Goal: Task Accomplishment & Management: Manage account settings

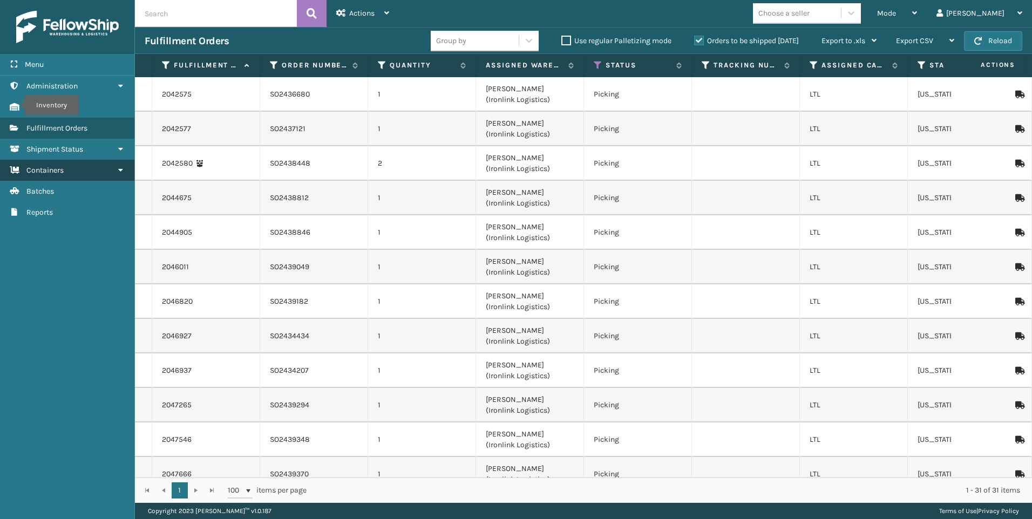
click at [41, 168] on span "Containers" at bounding box center [44, 170] width 37 height 9
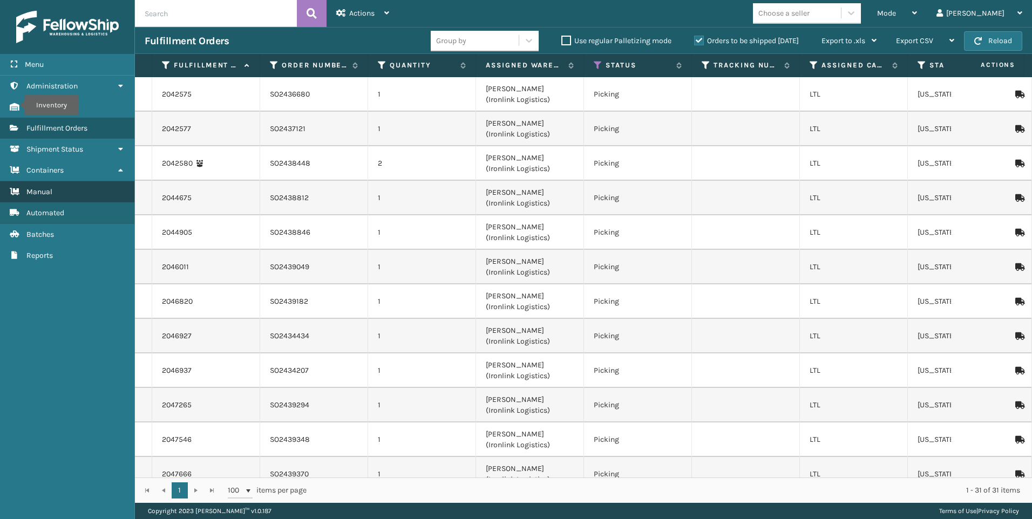
click at [36, 198] on link "Manual" at bounding box center [67, 191] width 134 height 21
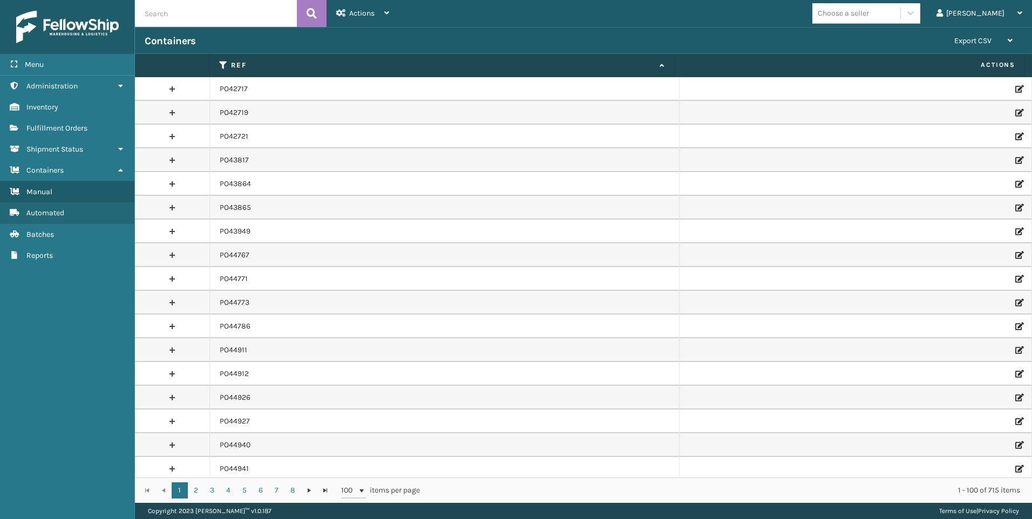
click at [250, 9] on input "text" at bounding box center [216, 13] width 162 height 27
type input "PO49700"
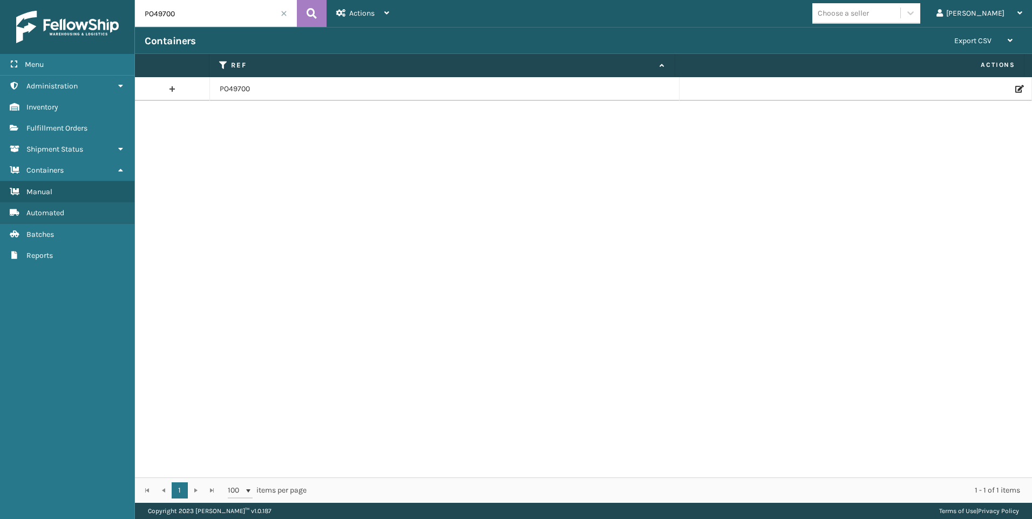
click at [1015, 91] on icon at bounding box center [1018, 89] width 6 height 8
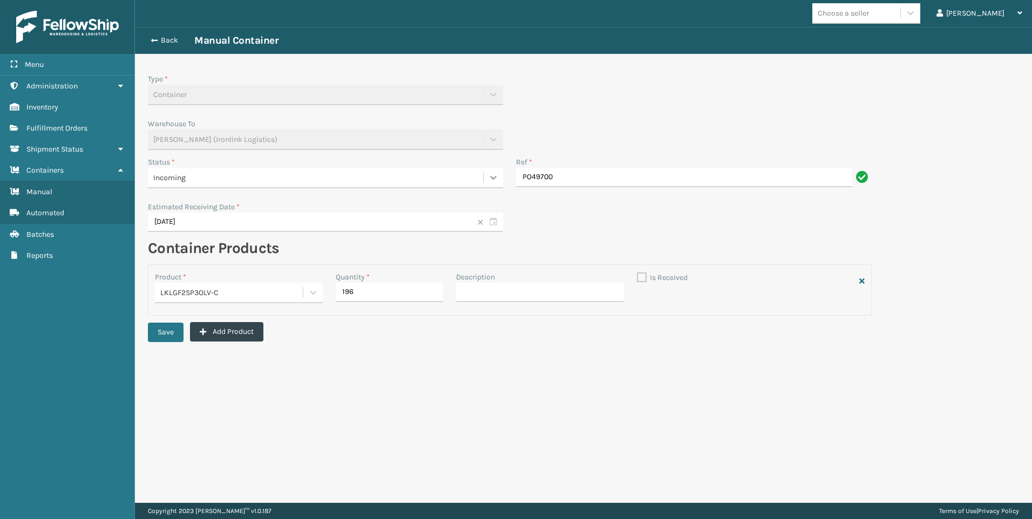
click at [491, 173] on icon at bounding box center [493, 177] width 11 height 11
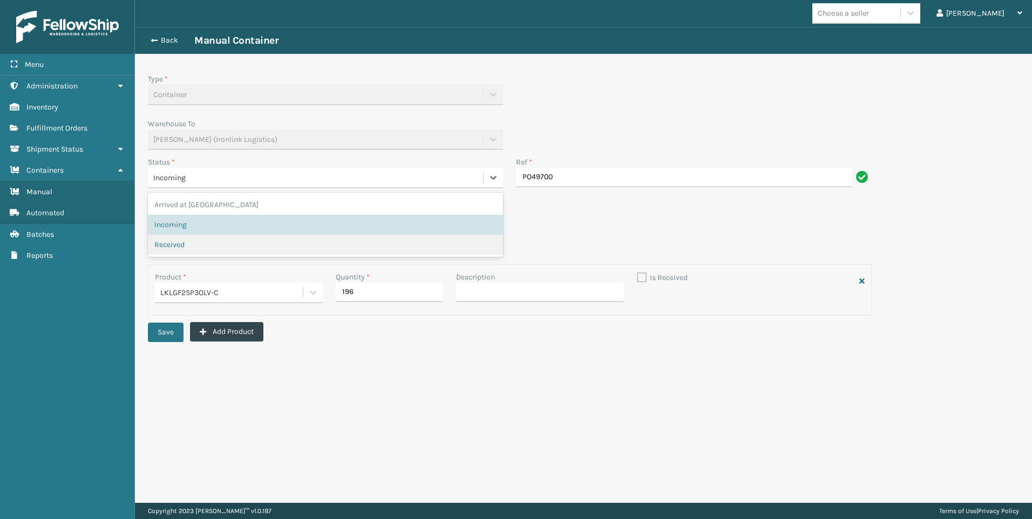
click at [245, 240] on div "Received" at bounding box center [325, 245] width 355 height 20
checkbox input "true"
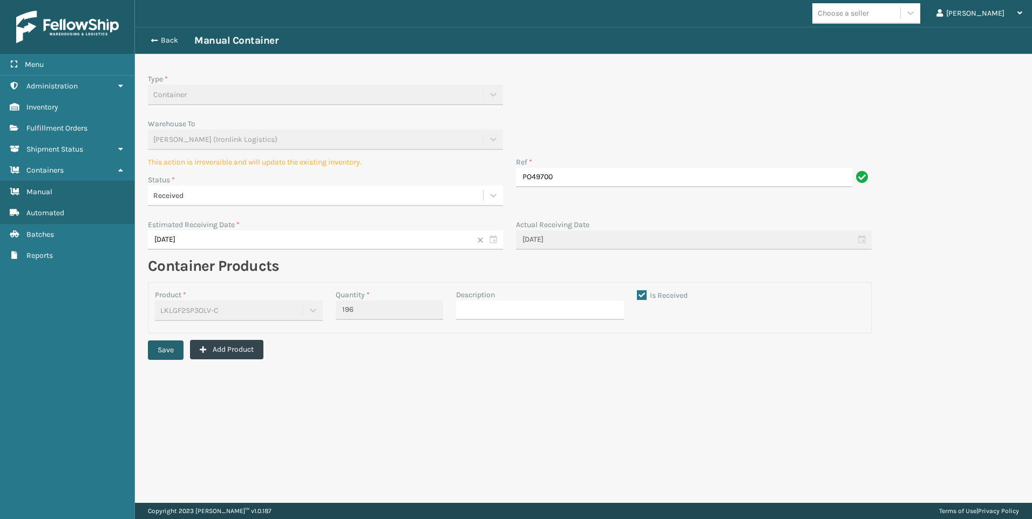
click at [170, 352] on button "Save" at bounding box center [166, 350] width 36 height 19
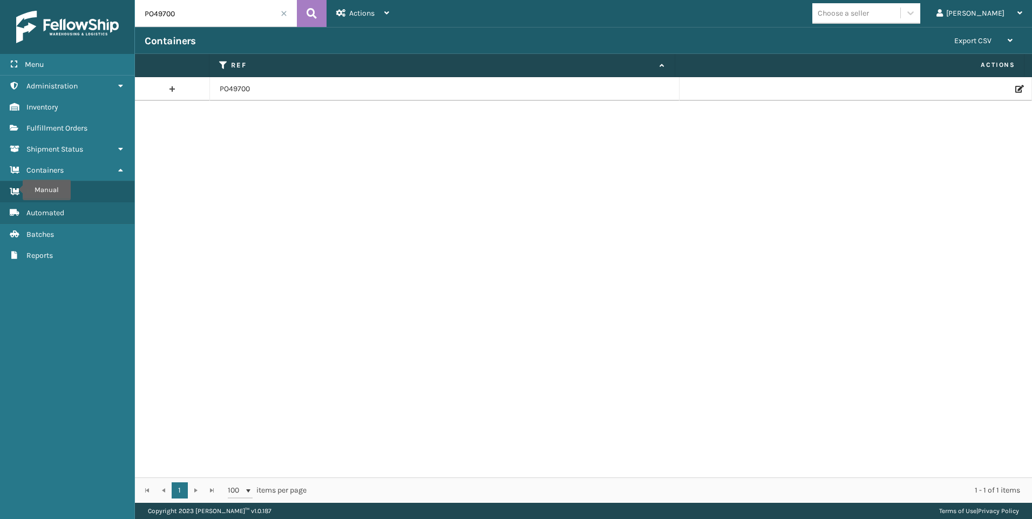
click at [244, 12] on input "PO49700" at bounding box center [216, 13] width 162 height 27
click at [283, 16] on span at bounding box center [284, 13] width 6 height 6
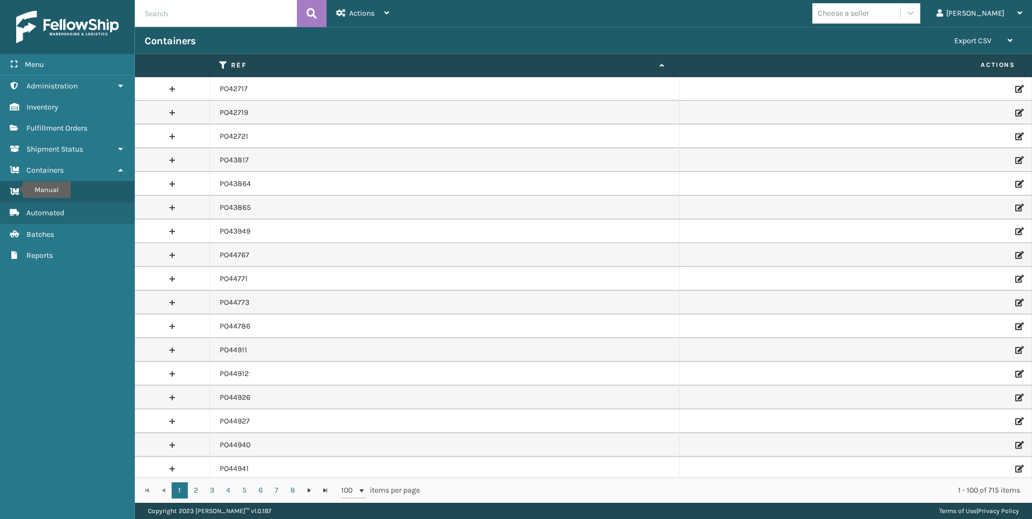
click at [201, 17] on input "text" at bounding box center [216, 13] width 162 height 27
type input "PO49700"
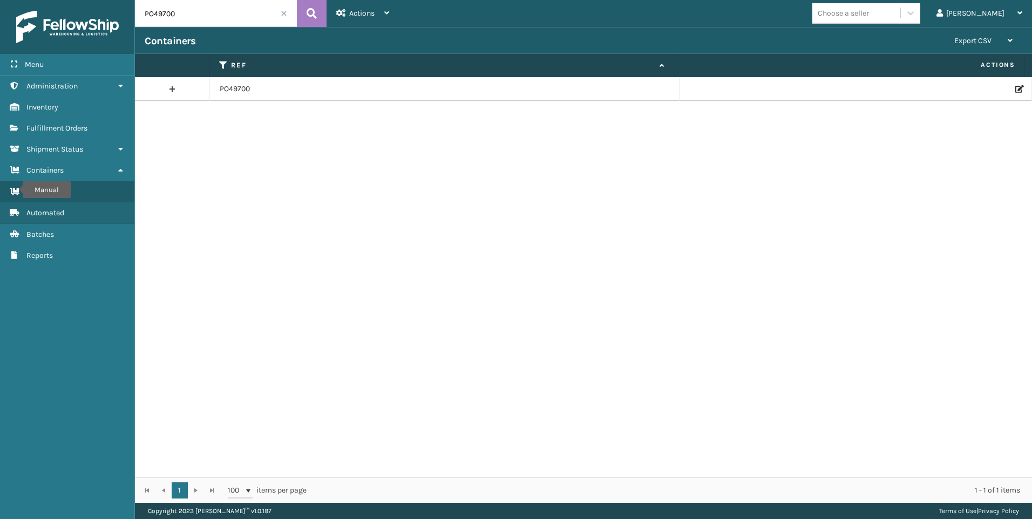
click at [1015, 86] on icon at bounding box center [1018, 89] width 6 height 8
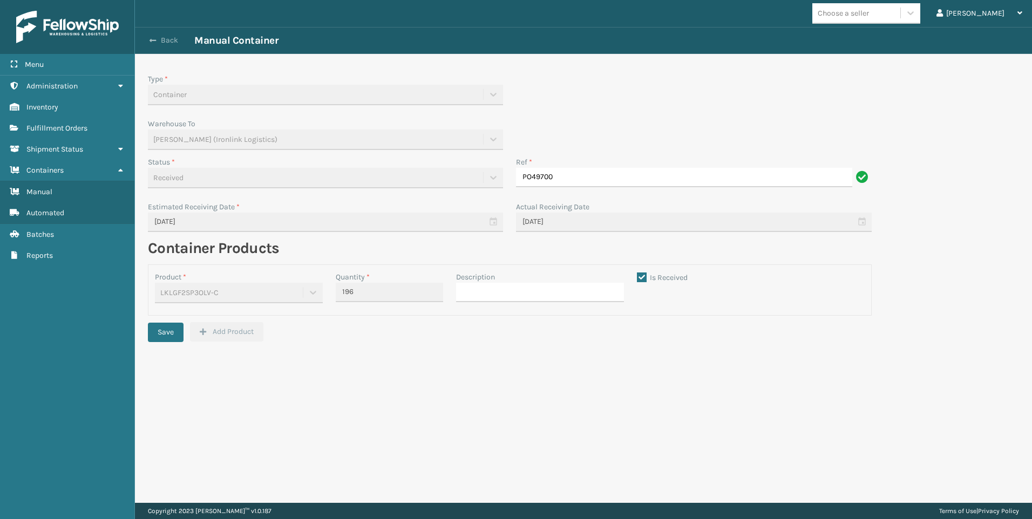
click at [179, 41] on button "Back" at bounding box center [170, 41] width 50 height 10
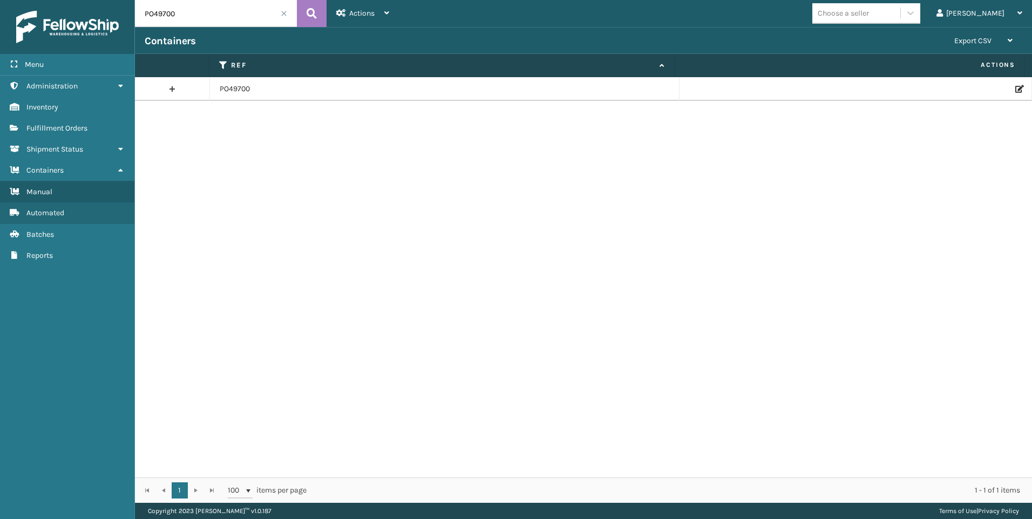
click at [264, 13] on input "PO49700" at bounding box center [216, 13] width 162 height 27
click at [289, 16] on input "PO49700" at bounding box center [216, 13] width 162 height 27
click at [282, 17] on input "PO49700" at bounding box center [216, 13] width 162 height 27
click at [282, 16] on span at bounding box center [284, 13] width 6 height 6
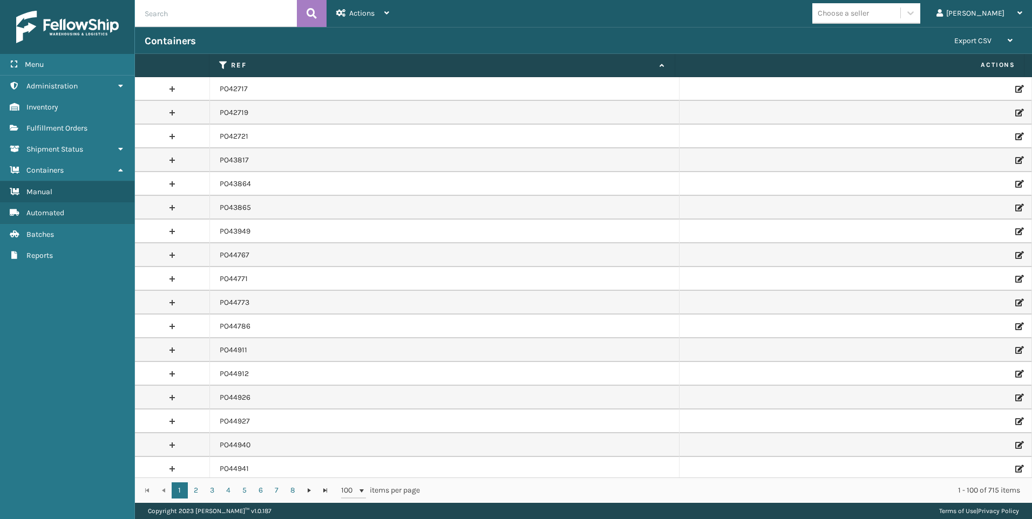
click at [206, 12] on input "text" at bounding box center [216, 13] width 162 height 27
type input "PO49511"
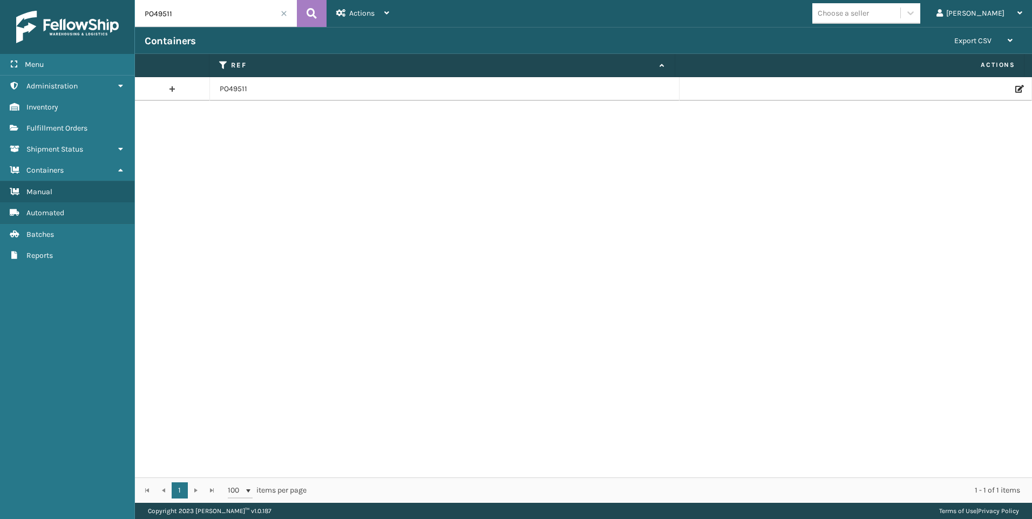
click at [1015, 86] on icon at bounding box center [1018, 89] width 6 height 8
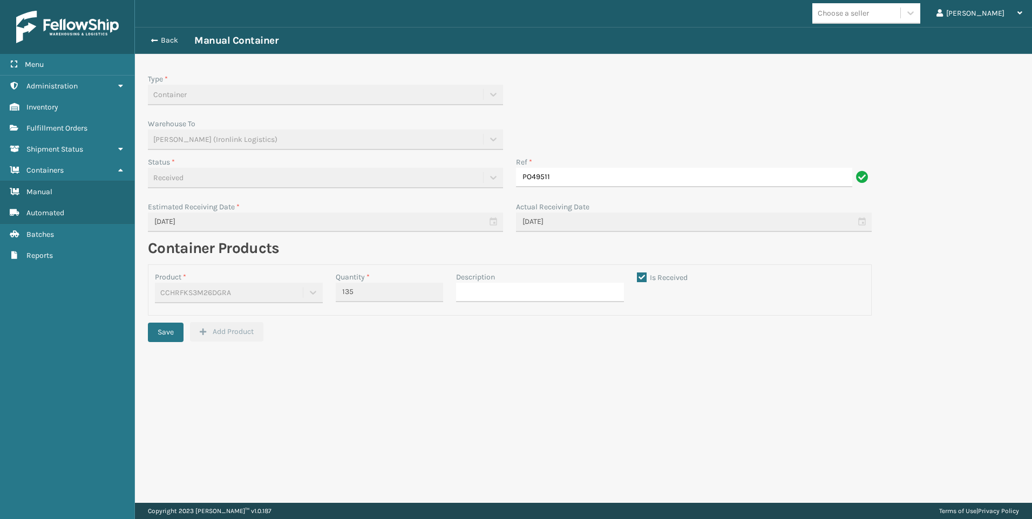
click at [496, 181] on div "Received" at bounding box center [325, 181] width 355 height 27
click at [488, 179] on div "Received" at bounding box center [325, 181] width 355 height 27
click at [492, 177] on div "Received" at bounding box center [325, 181] width 355 height 27
click at [492, 178] on div "Received" at bounding box center [325, 181] width 355 height 27
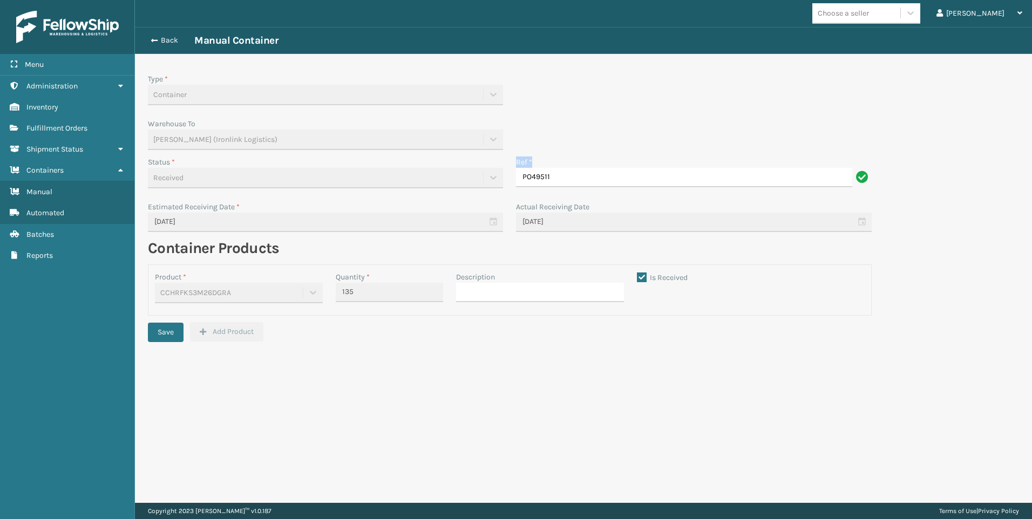
click at [492, 178] on div "Received" at bounding box center [325, 181] width 355 height 27
click at [491, 179] on div "Received" at bounding box center [325, 181] width 355 height 27
click at [491, 180] on div "Received" at bounding box center [325, 181] width 355 height 27
click at [492, 180] on div "Received" at bounding box center [325, 181] width 355 height 27
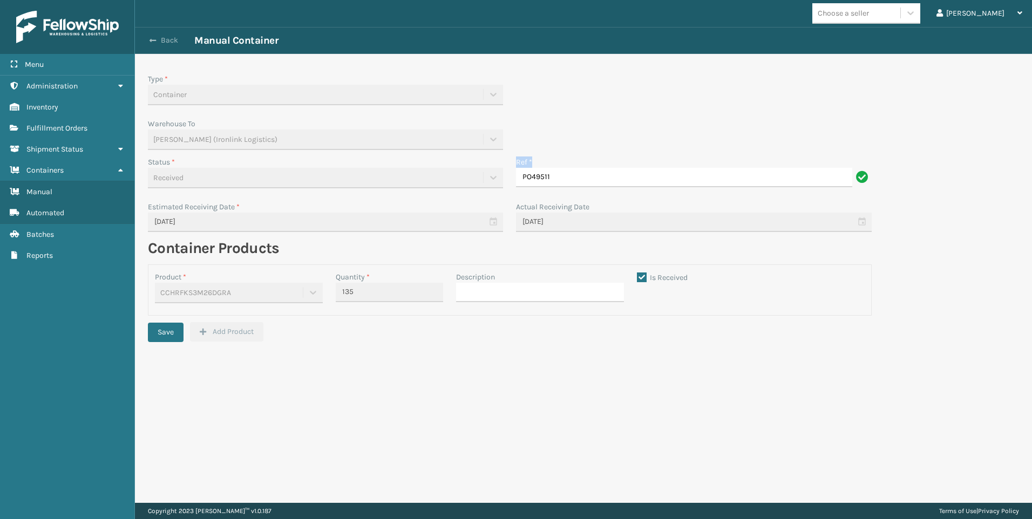
click at [178, 43] on button "Back" at bounding box center [170, 41] width 50 height 10
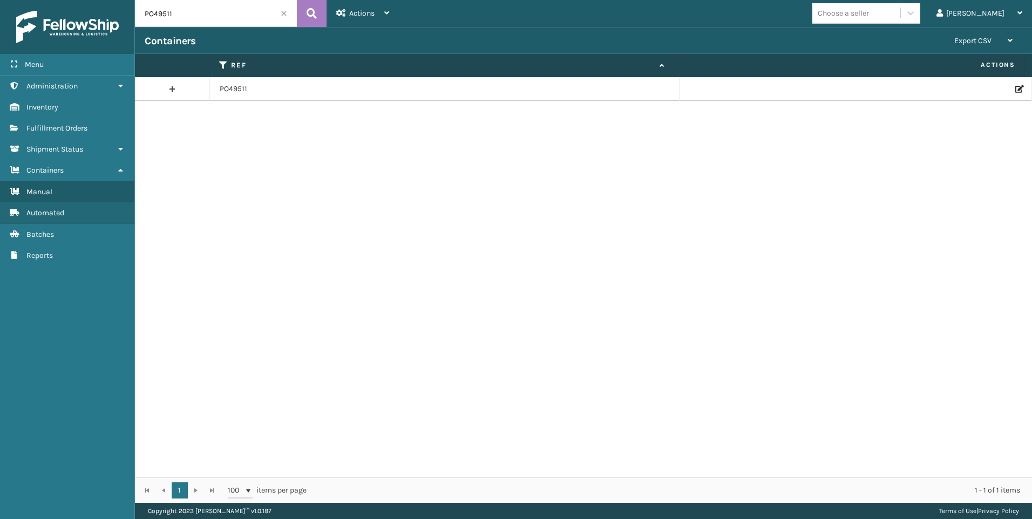
click at [283, 15] on span at bounding box center [284, 13] width 6 height 6
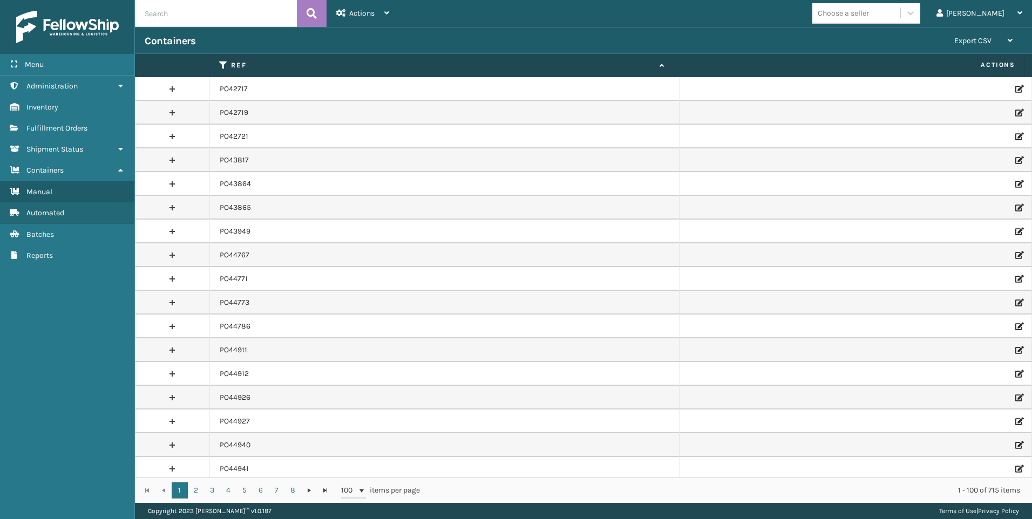
click at [238, 16] on input "text" at bounding box center [216, 13] width 162 height 27
type input "po49576"
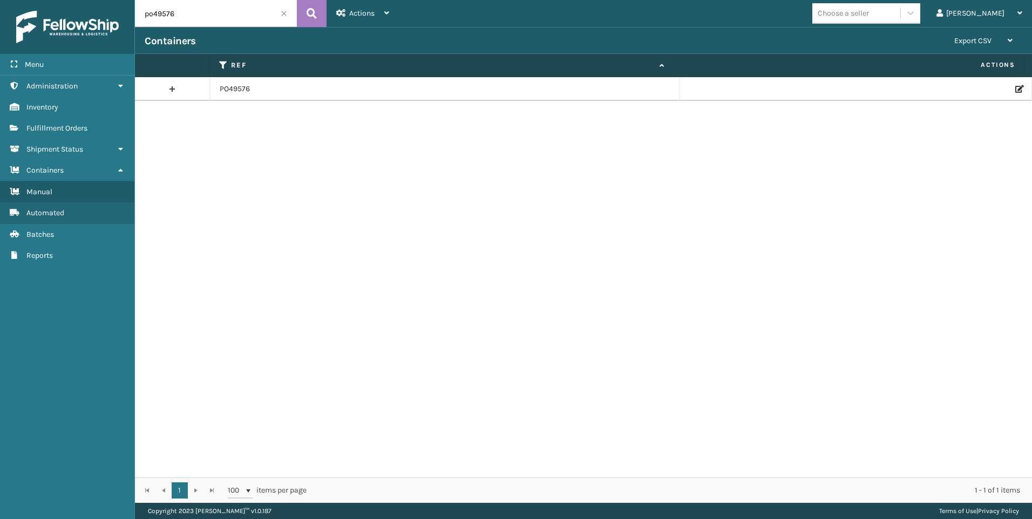
click at [1007, 93] on td at bounding box center [856, 89] width 352 height 24
click at [1015, 85] on icon at bounding box center [1018, 89] width 6 height 8
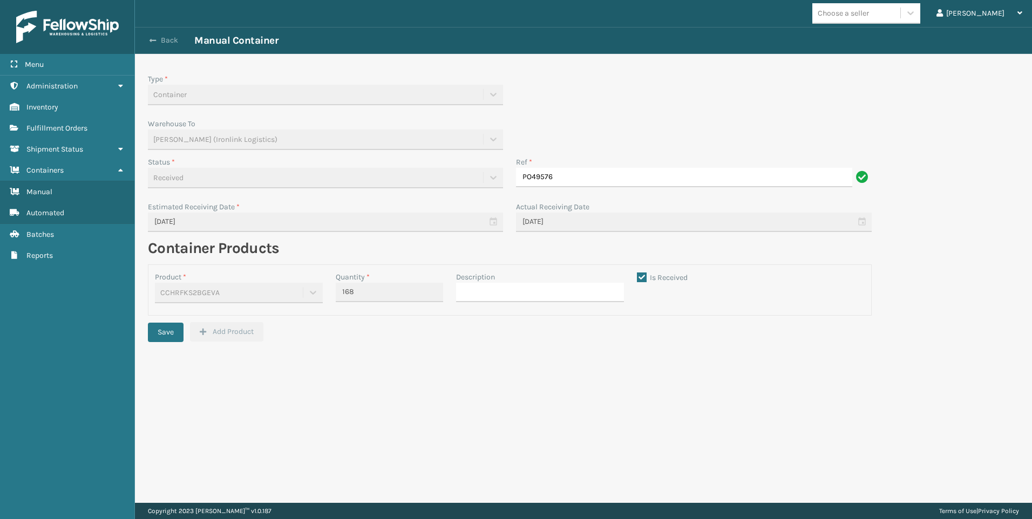
click at [161, 38] on button "Back" at bounding box center [170, 41] width 50 height 10
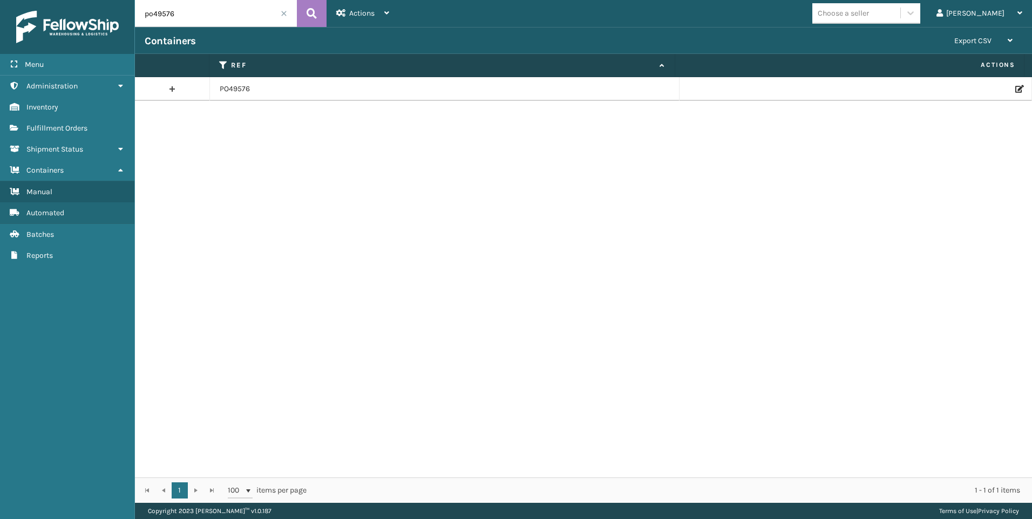
click at [285, 16] on span at bounding box center [284, 13] width 6 height 6
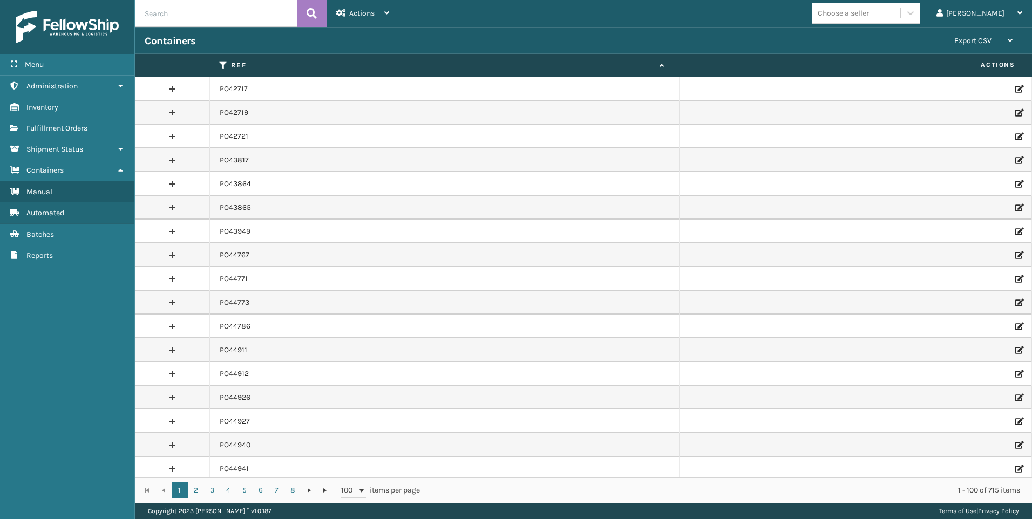
click at [221, 21] on input "text" at bounding box center [216, 13] width 162 height 27
type input "PO49702"
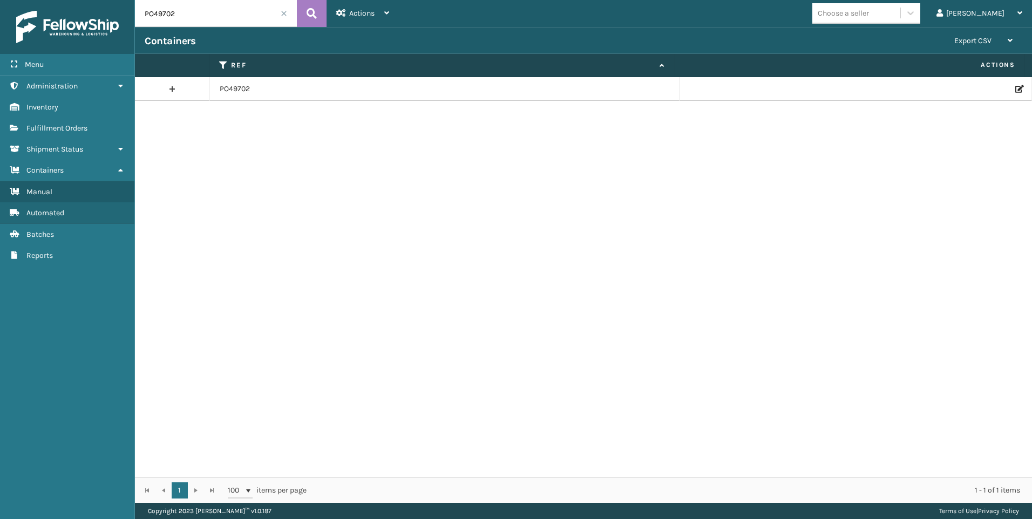
click at [1009, 96] on td at bounding box center [856, 89] width 352 height 24
click at [1015, 90] on icon at bounding box center [1018, 89] width 6 height 8
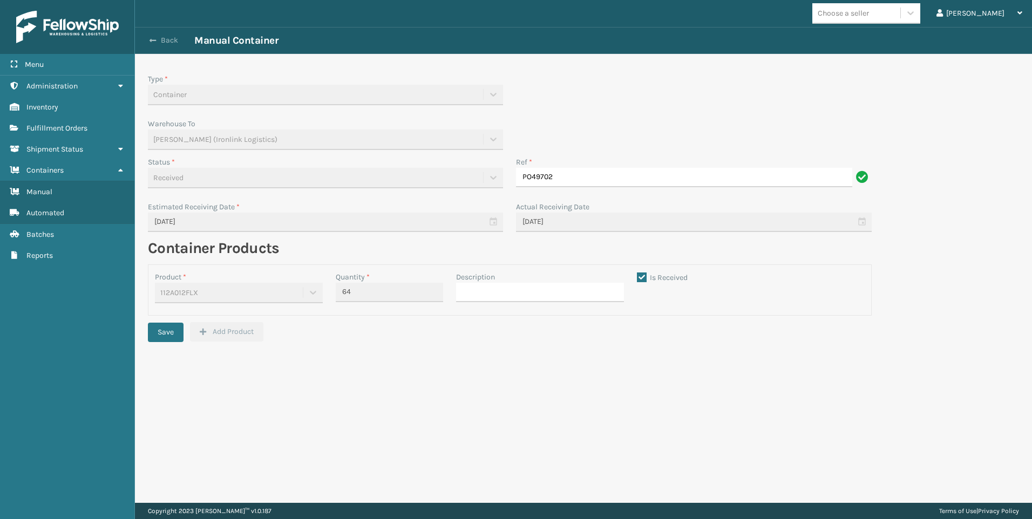
click at [176, 39] on button "Back" at bounding box center [170, 41] width 50 height 10
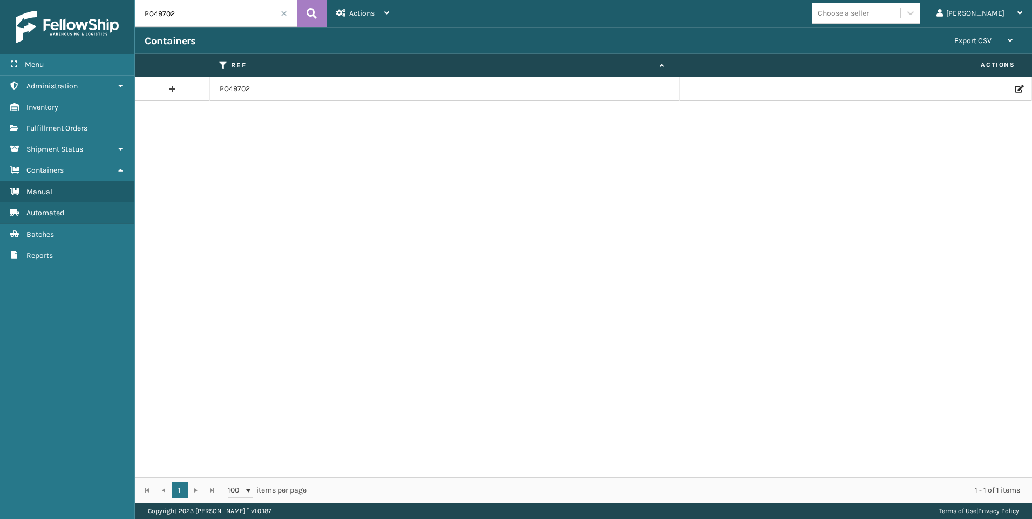
click at [287, 14] on span at bounding box center [284, 13] width 6 height 6
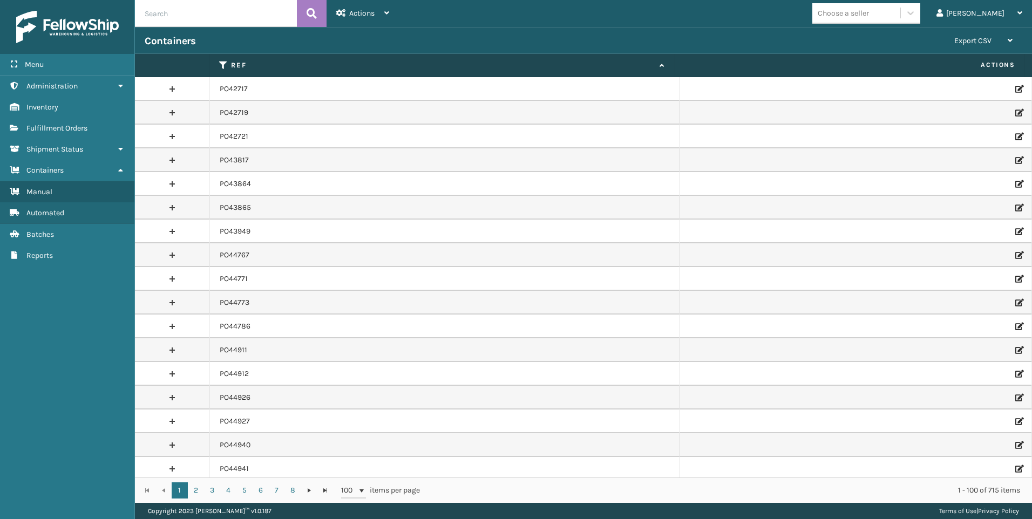
click at [268, 9] on input "text" at bounding box center [216, 13] width 162 height 27
type input "PO49694"
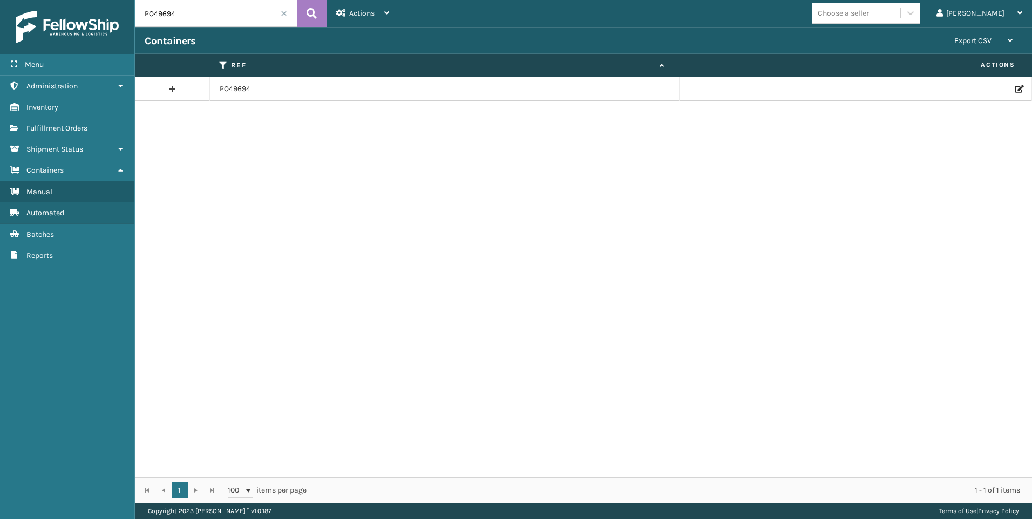
click at [1015, 90] on icon at bounding box center [1018, 89] width 6 height 8
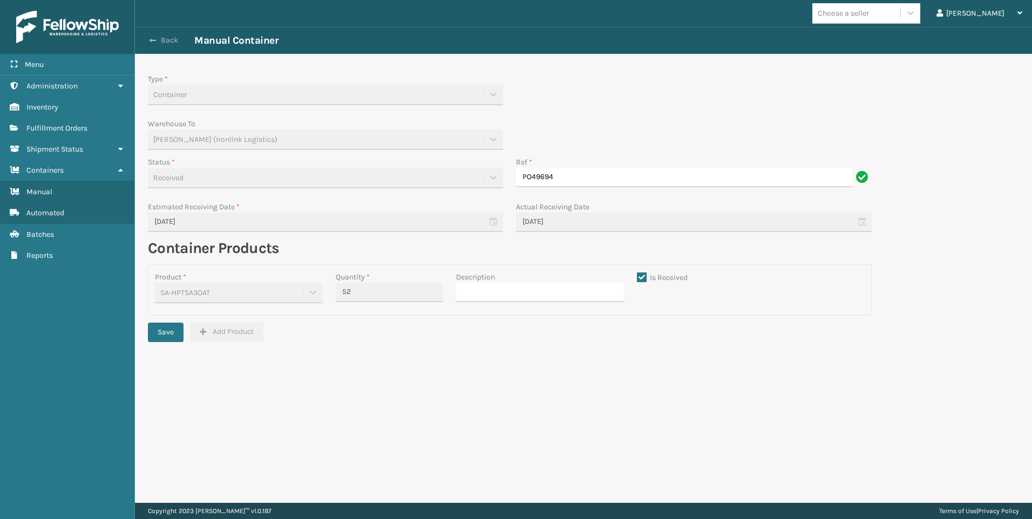
click at [159, 38] on button "Back" at bounding box center [170, 41] width 50 height 10
